Goal: Transaction & Acquisition: Purchase product/service

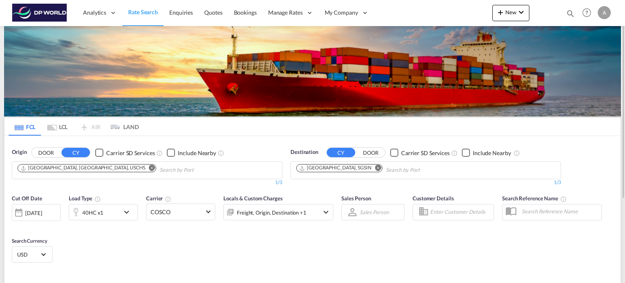
click at [149, 169] on md-icon "Remove" at bounding box center [152, 168] width 6 height 6
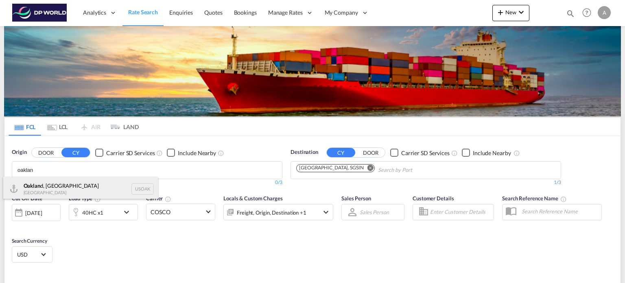
type input "oaklan"
click at [68, 185] on div "Oaklan d, [GEOGRAPHIC_DATA] [GEOGRAPHIC_DATA] USOAK" at bounding box center [80, 189] width 155 height 24
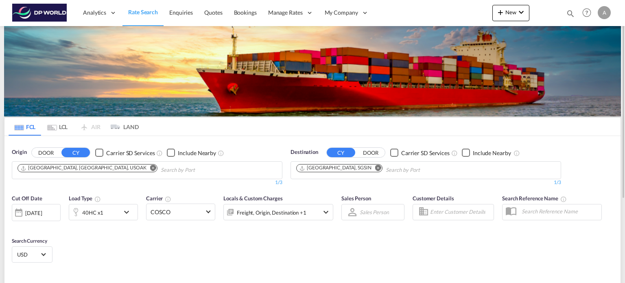
click at [375, 168] on md-icon "Remove" at bounding box center [378, 168] width 6 height 6
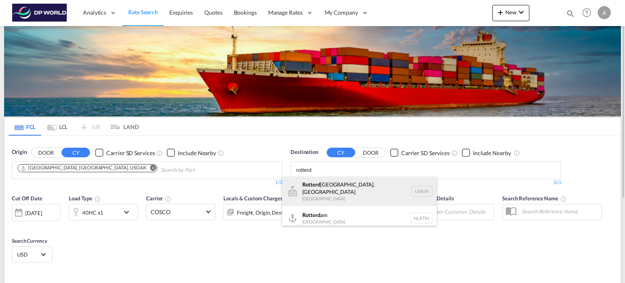
type input "rotterd"
click at [334, 193] on div "[GEOGRAPHIC_DATA], [GEOGRAPHIC_DATA] [GEOGRAPHIC_DATA] USRJN" at bounding box center [359, 191] width 155 height 29
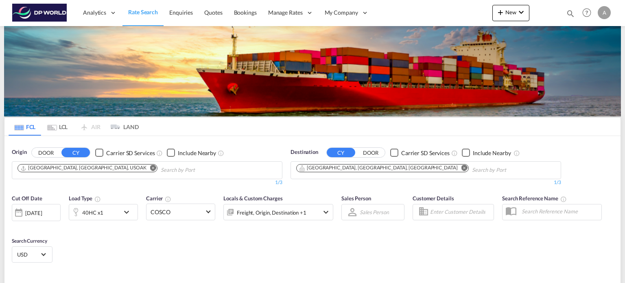
scroll to position [120, 0]
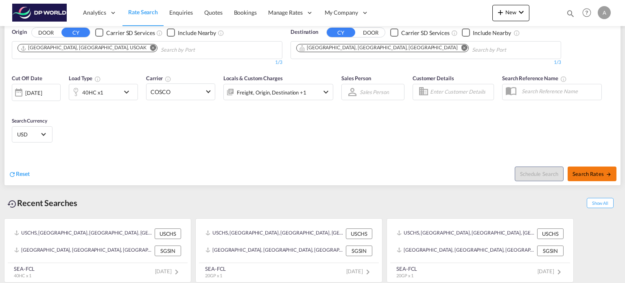
click at [587, 175] on span "Search Rates" at bounding box center [592, 174] width 39 height 7
type input "USOAK to USRJN / [DATE]"
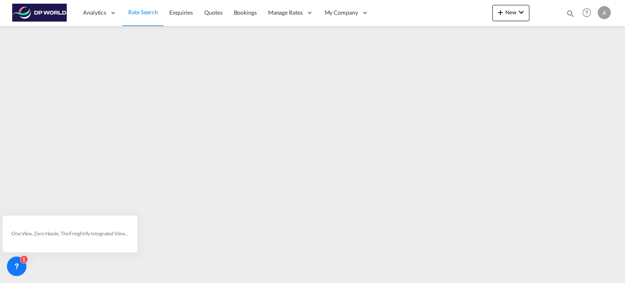
click at [468, 25] on div "Analytics Reports Dashboard Rate Search Enquiries Quotes Bookings" at bounding box center [312, 12] width 601 height 25
